Goal: Transaction & Acquisition: Purchase product/service

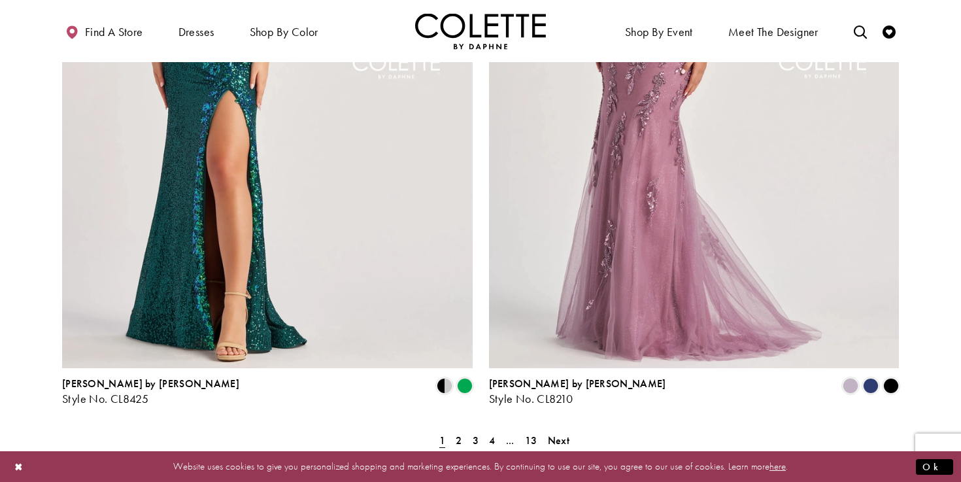
scroll to position [2302, 0]
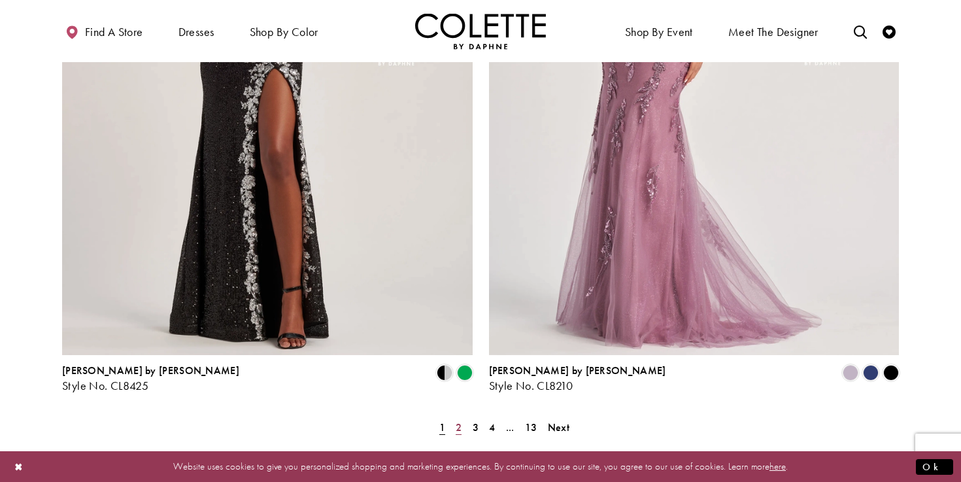
click at [457, 420] on span "2" at bounding box center [458, 427] width 6 height 14
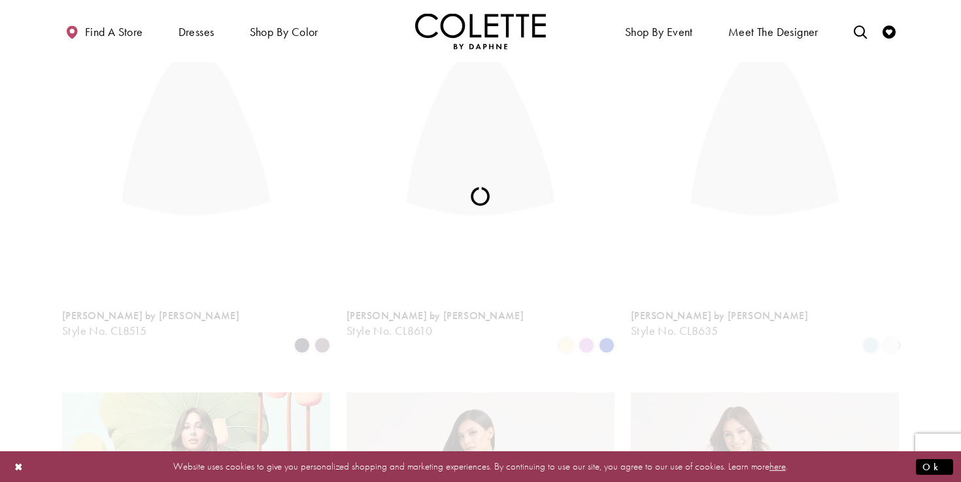
scroll to position [71, 0]
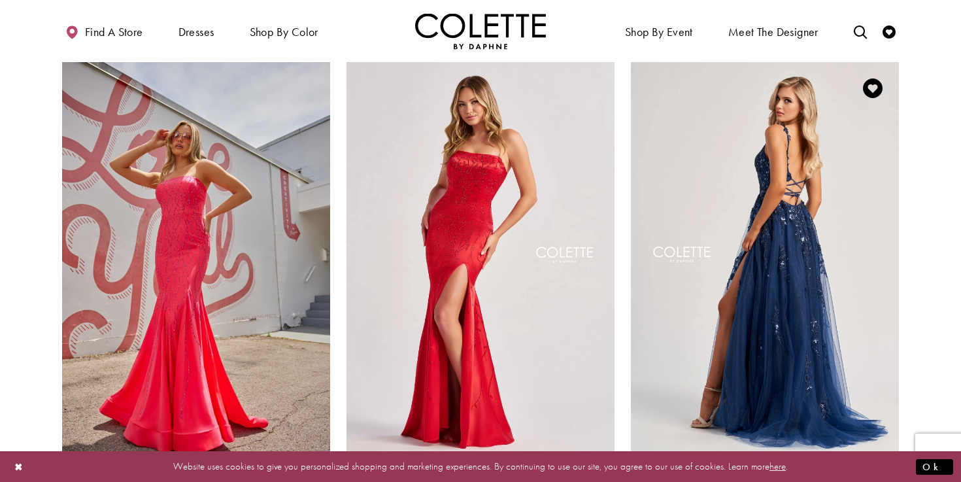
click at [744, 318] on img "Visit Colette by Daphne Style No. CL8060 Page" at bounding box center [765, 256] width 268 height 389
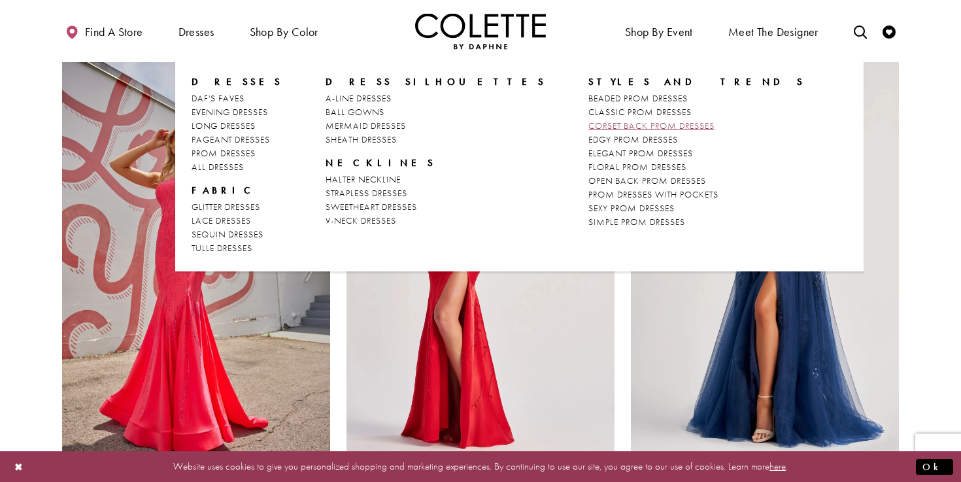
click at [588, 125] on span "CORSET BACK PROM DRESSES" at bounding box center [651, 126] width 126 height 12
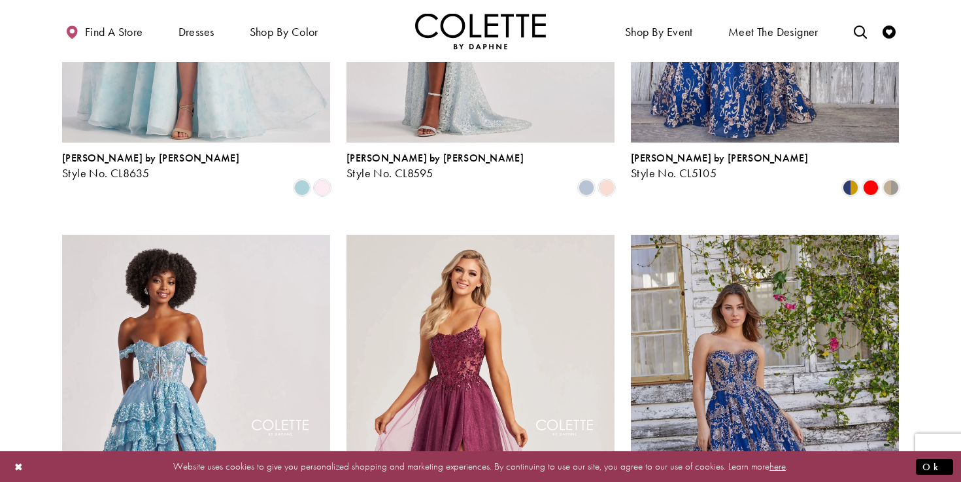
scroll to position [1530, 0]
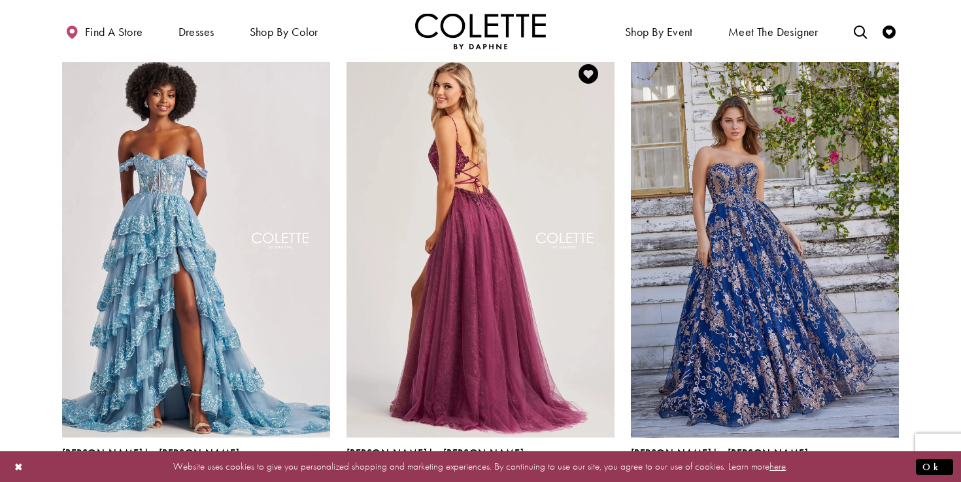
click at [539, 169] on img "Visit Colette by Daphne Style No. CL8240 Page" at bounding box center [480, 242] width 268 height 389
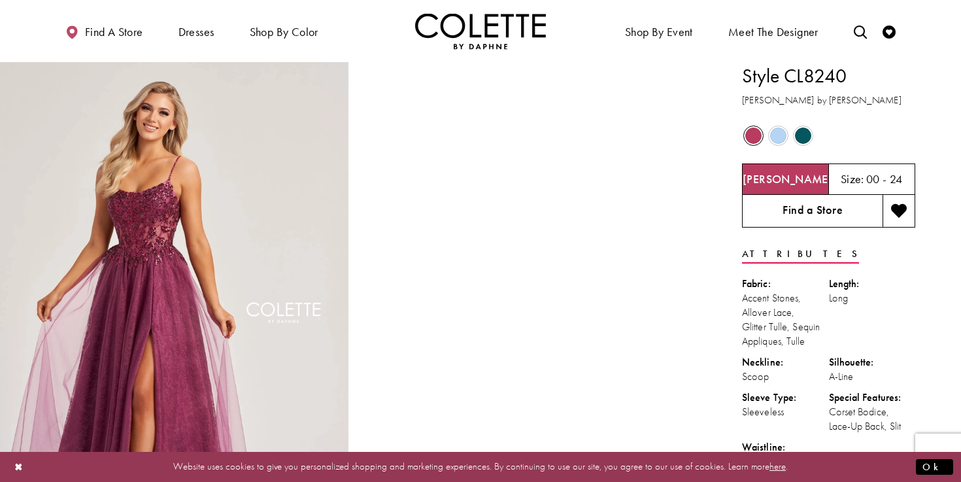
click at [835, 210] on link "Find a Store" at bounding box center [812, 211] width 141 height 33
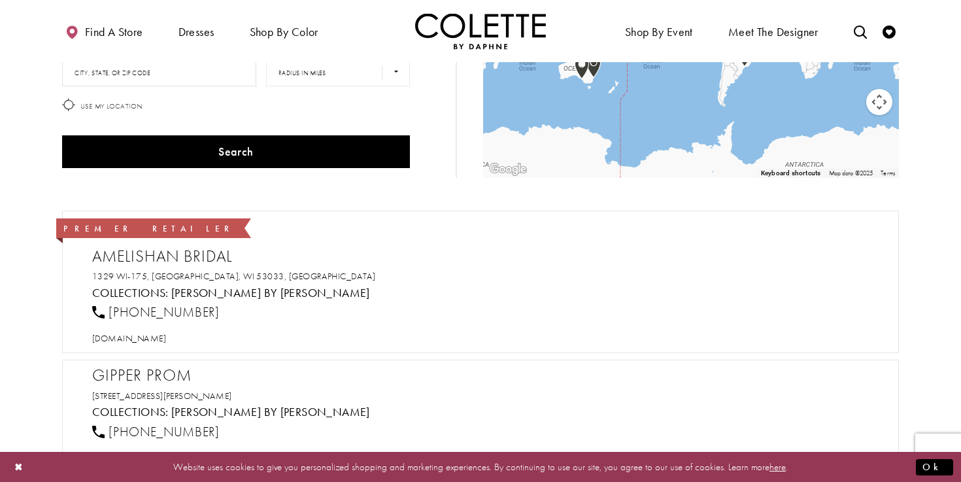
scroll to position [354, 0]
